Goal: Information Seeking & Learning: Learn about a topic

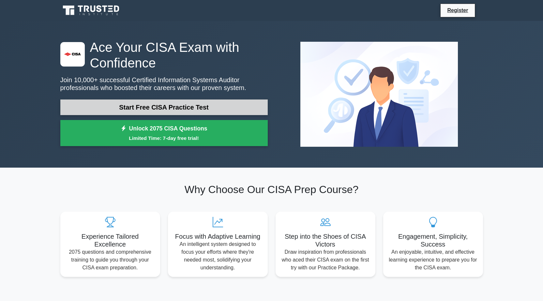
click at [204, 108] on link "Start Free CISA Practice Test" at bounding box center [164, 108] width 208 height 16
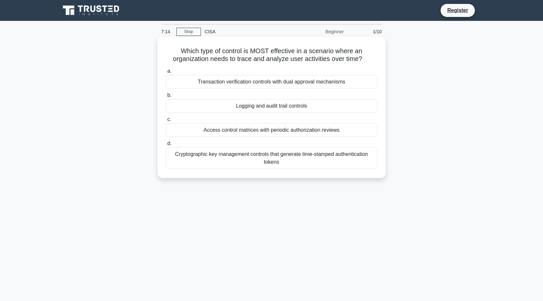
click at [283, 106] on div "Logging and audit trail controls" at bounding box center [271, 106] width 211 height 14
click at [166, 98] on input "b. Logging and audit trail controls" at bounding box center [166, 95] width 0 height 4
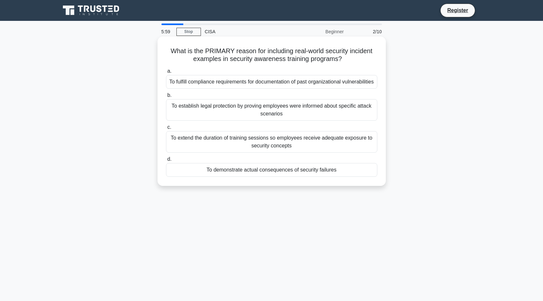
click at [263, 177] on div "To demonstrate actual consequences of security failures" at bounding box center [271, 170] width 211 height 14
click at [166, 162] on input "d. To demonstrate actual consequences of security failures" at bounding box center [166, 159] width 0 height 4
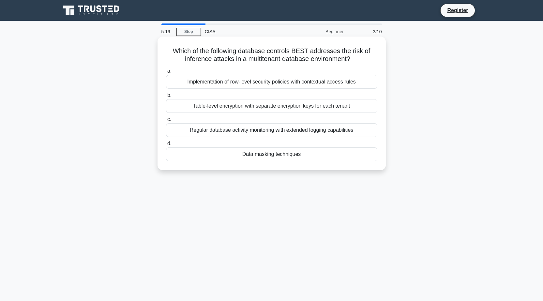
click at [313, 108] on div "Table-level encryption with separate encryption keys for each tenant" at bounding box center [271, 106] width 211 height 14
click at [166, 98] on input "b. Table-level encryption with separate encryption keys for each tenant" at bounding box center [166, 95] width 0 height 4
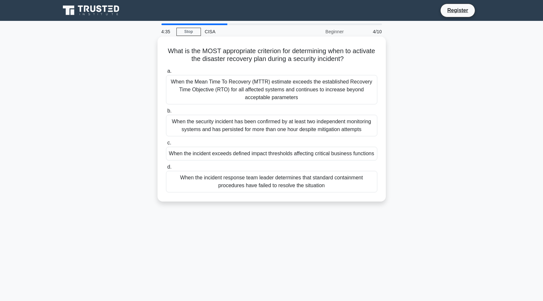
click at [241, 91] on div "When the Mean Time To Recovery (MTTR) estimate exceeds the established Recovery…" at bounding box center [271, 89] width 211 height 29
click at [166, 73] on input "a. When the Mean Time To Recovery (MTTR) estimate exceeds the established Recov…" at bounding box center [166, 71] width 0 height 4
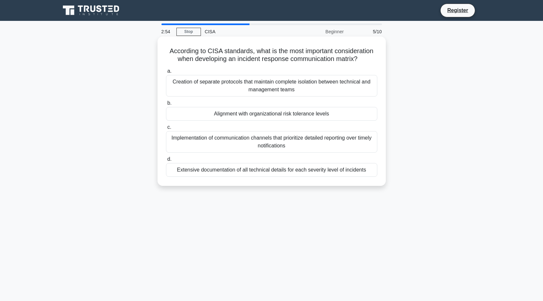
click at [324, 114] on div "Alignment with organizational risk tolerance levels" at bounding box center [271, 114] width 211 height 14
click at [166, 105] on input "b. Alignment with organizational risk tolerance levels" at bounding box center [166, 103] width 0 height 4
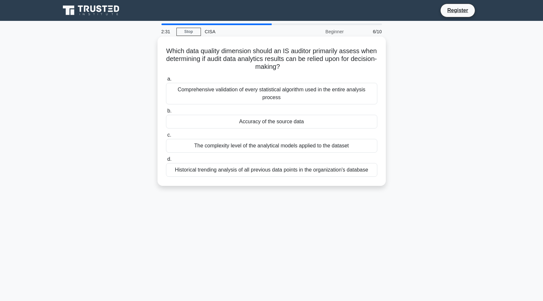
click at [207, 122] on div "Accuracy of the source data" at bounding box center [271, 122] width 211 height 14
click at [166, 113] on input "b. Accuracy of the source data" at bounding box center [166, 111] width 0 height 4
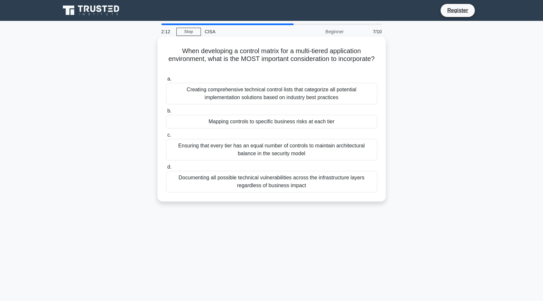
click at [243, 124] on div "Mapping controls to specific business risks at each tier" at bounding box center [271, 122] width 211 height 14
click at [166, 113] on input "b. Mapping controls to specific business risks at each tier" at bounding box center [166, 111] width 0 height 4
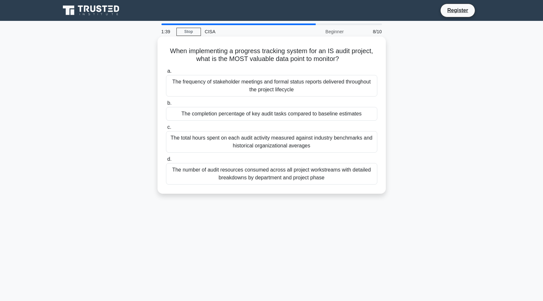
click at [294, 115] on div "The completion percentage of key audit tasks compared to baseline estimates" at bounding box center [271, 114] width 211 height 14
click at [166, 105] on input "b. The completion percentage of key audit tasks compared to baseline estimates" at bounding box center [166, 103] width 0 height 4
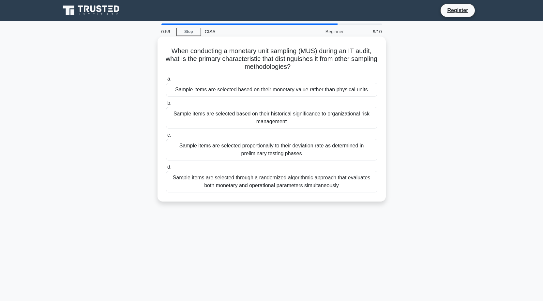
click at [300, 182] on div "Sample items are selected through a randomized algorithmic approach that evalua…" at bounding box center [271, 182] width 211 height 22
click at [166, 169] on input "d. Sample items are selected through a randomized algorithmic approach that eva…" at bounding box center [166, 167] width 0 height 4
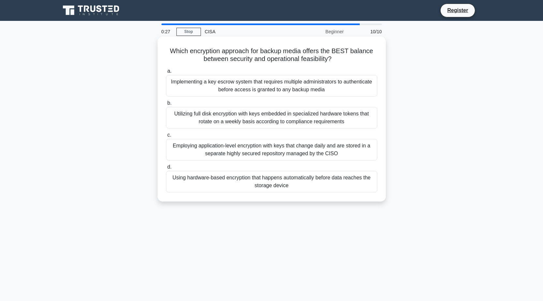
click at [241, 83] on div "Implementing a key escrow system that requires multiple administrators to authe…" at bounding box center [271, 86] width 211 height 22
click at [166, 73] on input "a. Implementing a key escrow system that requires multiple administrators to au…" at bounding box center [166, 71] width 0 height 4
